Goal: Find contact information: Obtain details needed to contact an individual or organization

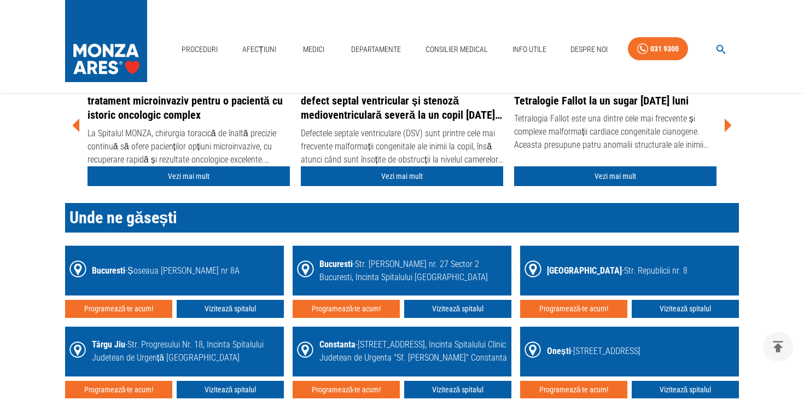
scroll to position [1474, 0]
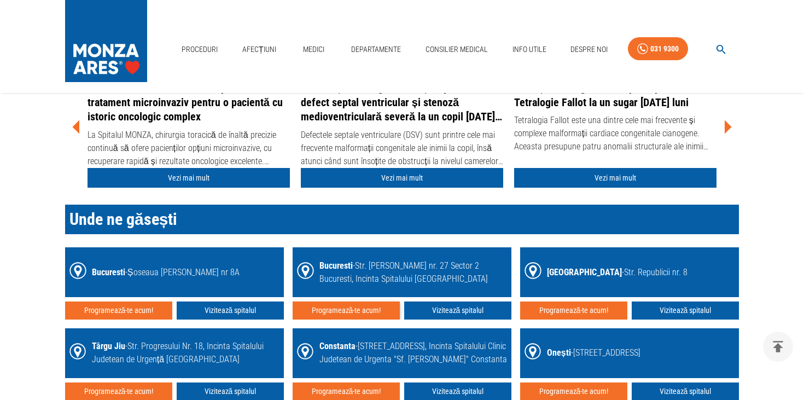
click at [374, 307] on button "Programează-te acum!" at bounding box center [346, 310] width 107 height 18
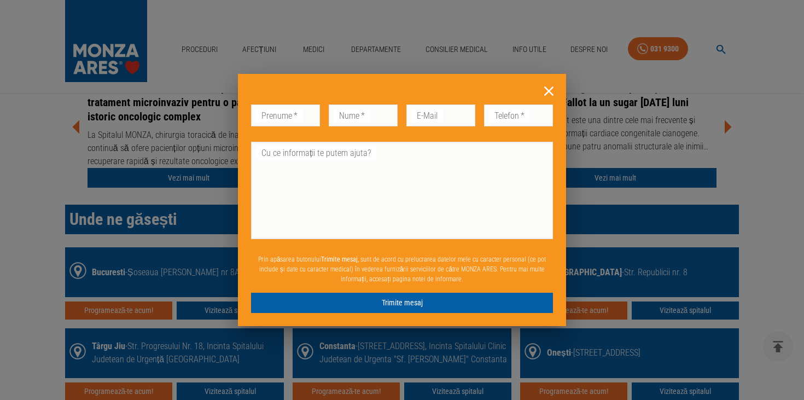
click at [551, 91] on icon at bounding box center [548, 91] width 17 height 17
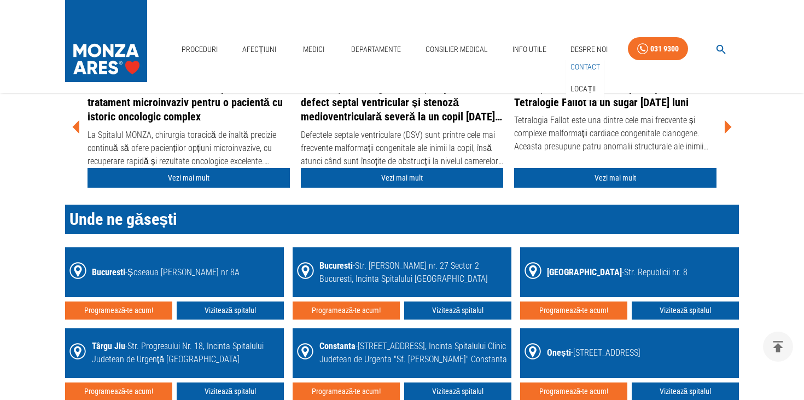
click at [587, 66] on link "Contact" at bounding box center [585, 67] width 34 height 18
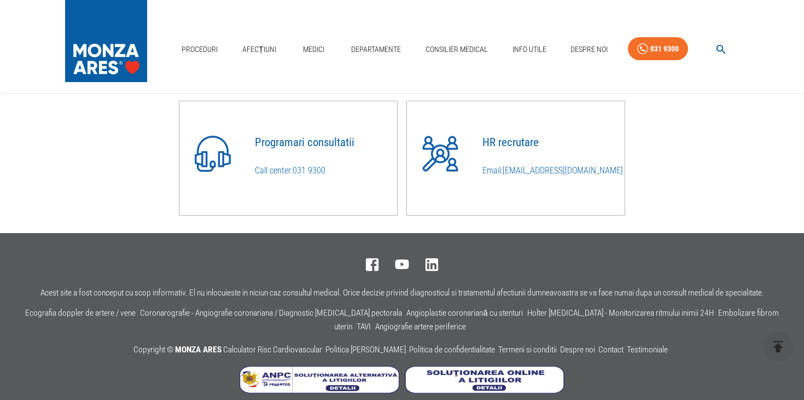
scroll to position [925, 0]
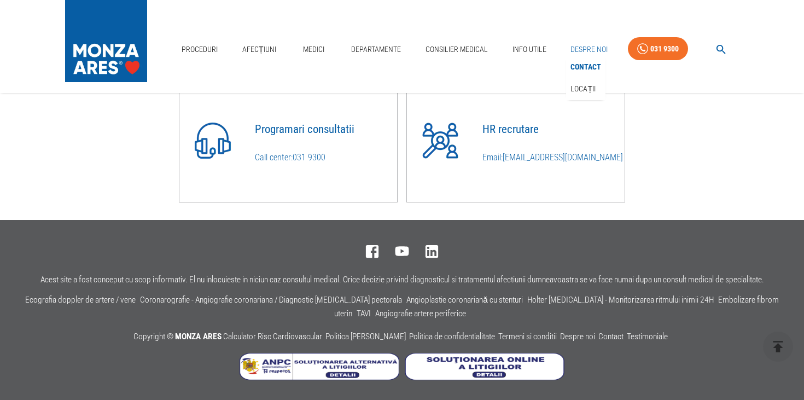
click at [590, 44] on link "Despre Noi" at bounding box center [589, 49] width 46 height 22
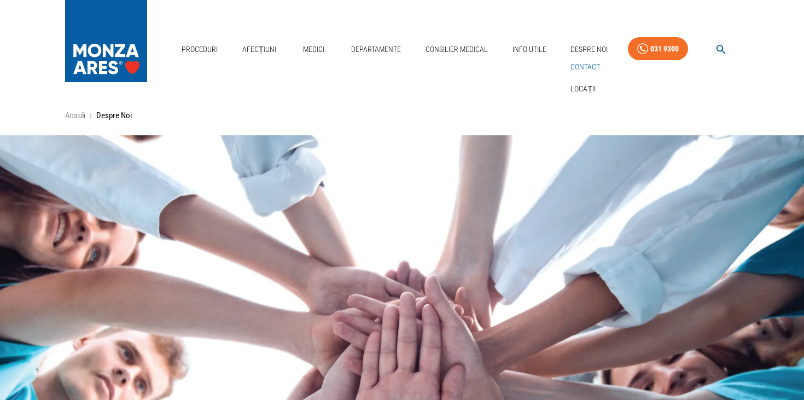
click at [585, 65] on link "Contact" at bounding box center [585, 67] width 34 height 18
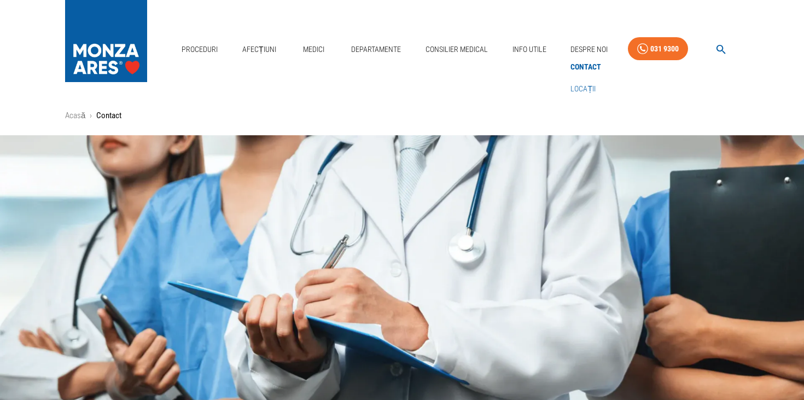
click at [580, 85] on link "Locații" at bounding box center [583, 89] width 30 height 18
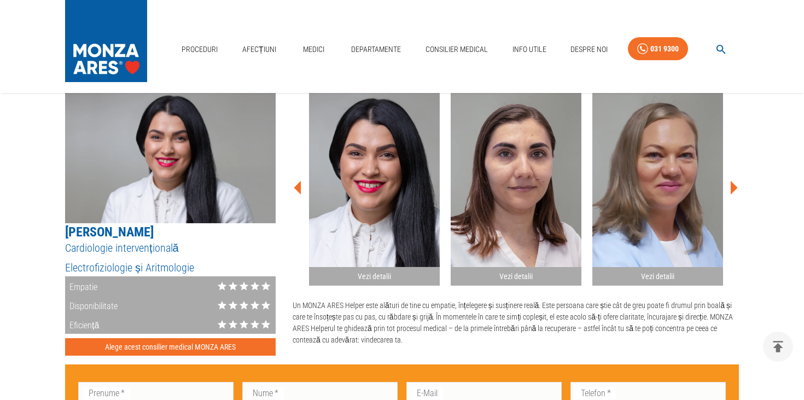
scroll to position [1409, 0]
